Goal: Task Accomplishment & Management: Manage account settings

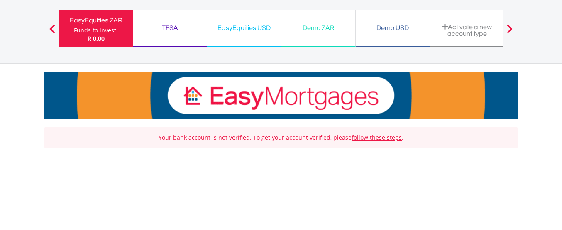
scroll to position [66, 0]
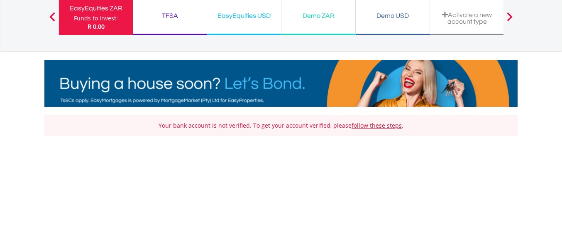
click at [552, 31] on nav "EasyEquities ZAR Funds to invest: R 0.00 TFSA Funds to invest: R 0.00 EasyEquit…" at bounding box center [281, 16] width 562 height 71
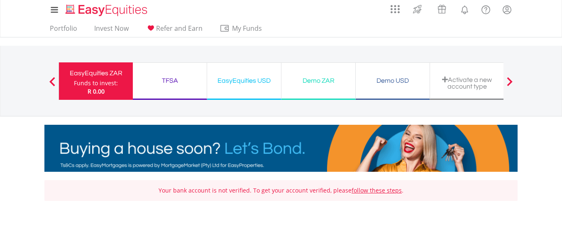
scroll to position [0, 0]
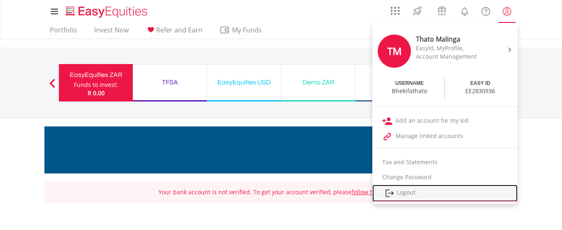
click at [411, 193] on link "Logout" at bounding box center [444, 192] width 145 height 17
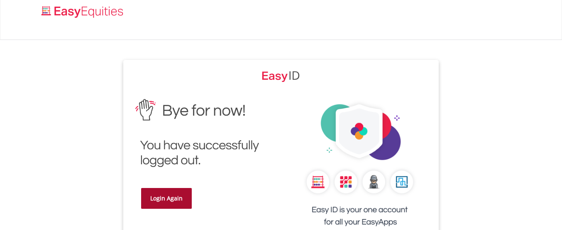
click at [162, 198] on link "Login Again" at bounding box center [166, 198] width 51 height 21
